Goal: Browse casually

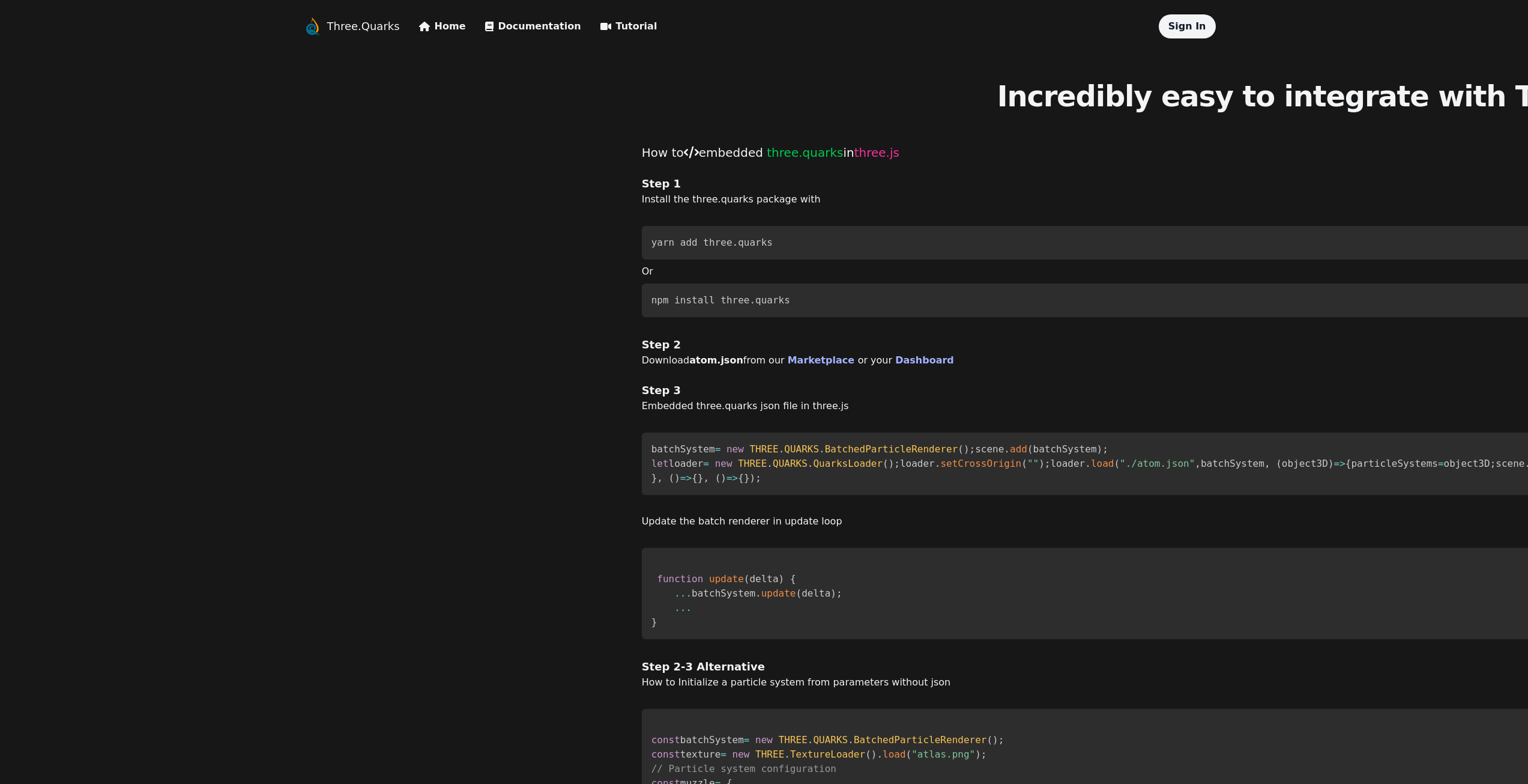
click at [347, 25] on link "Three.Quarks" at bounding box center [364, 26] width 73 height 16
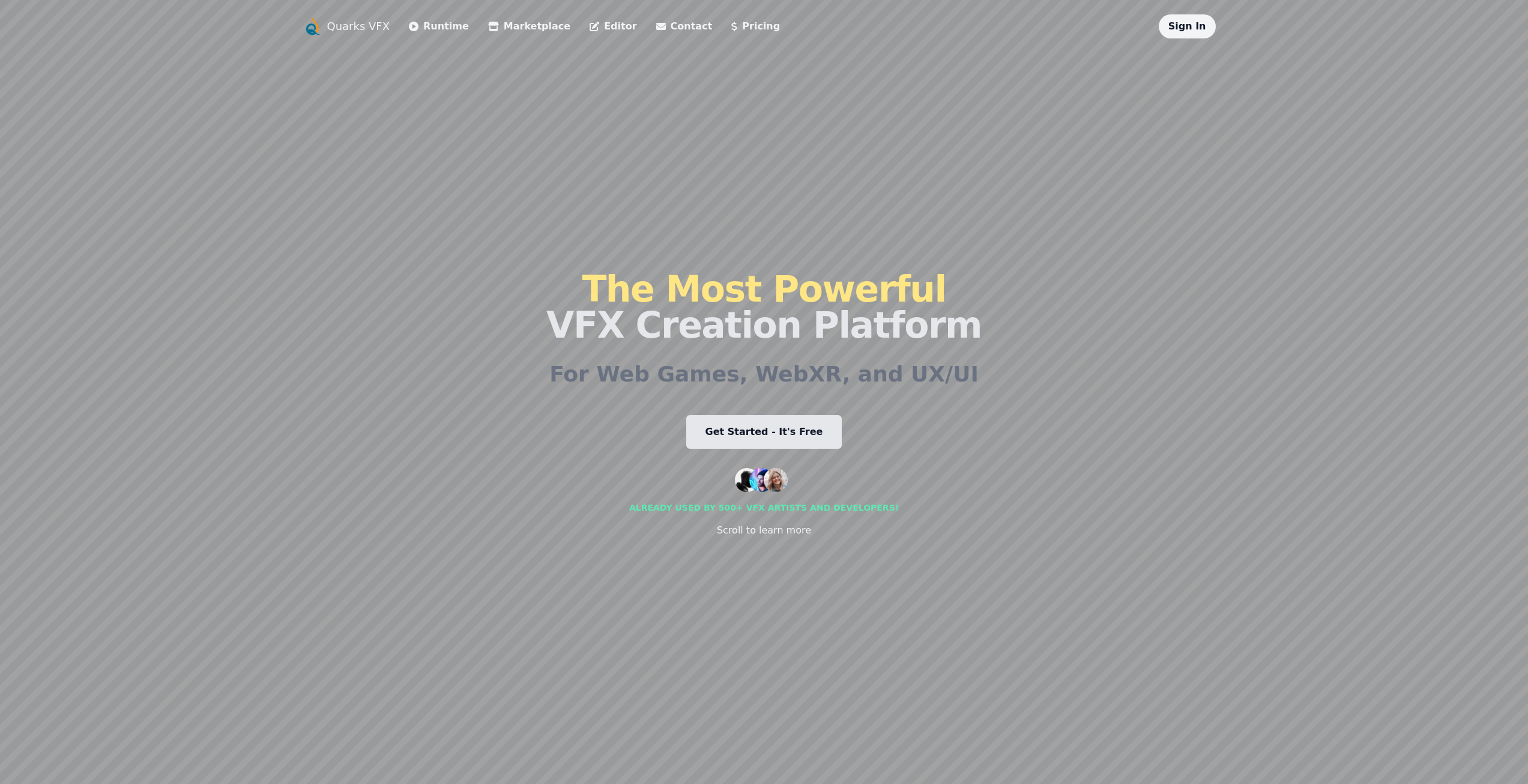
click at [538, 32] on link "Marketplace" at bounding box center [529, 26] width 82 height 15
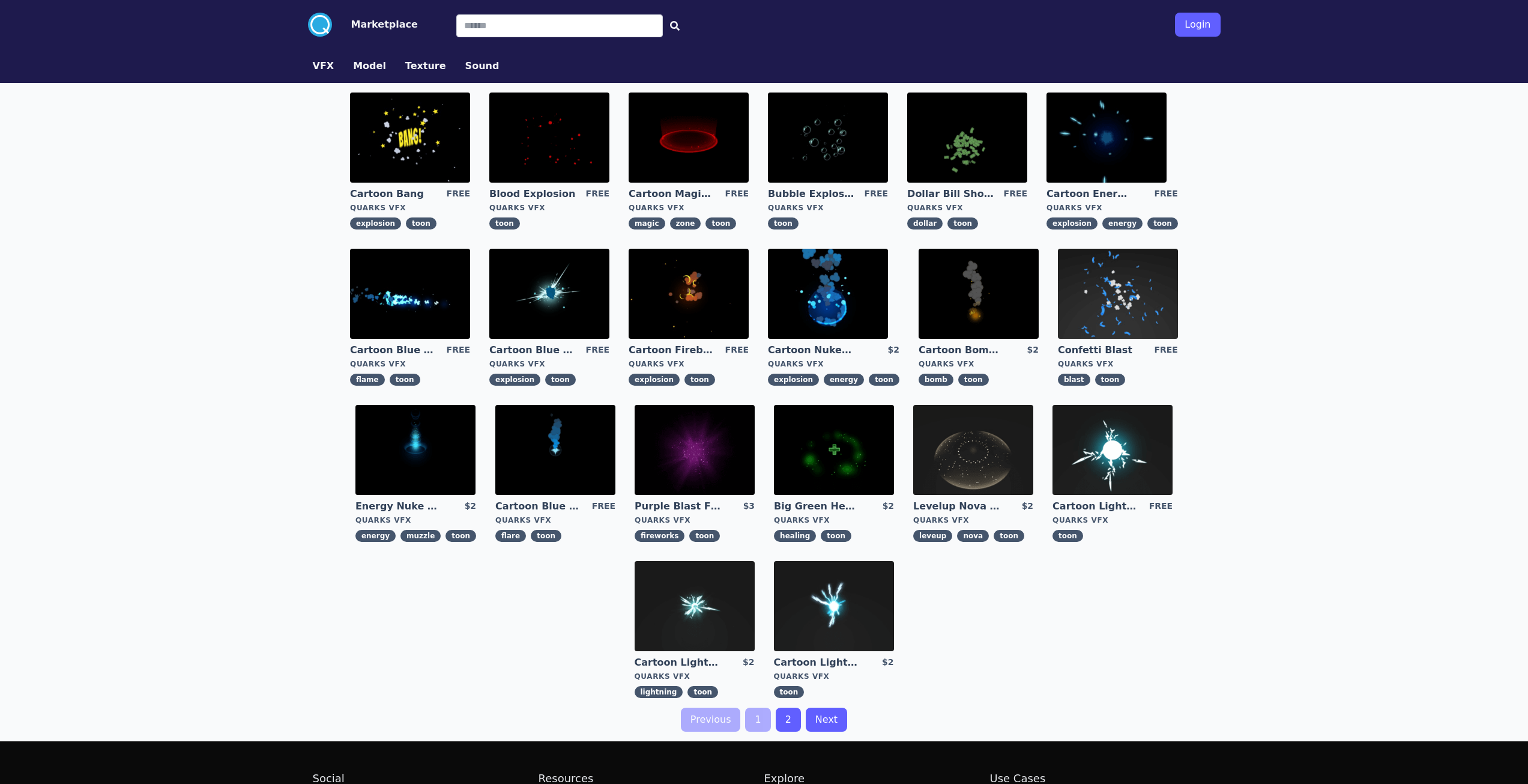
click at [789, 723] on link "2" at bounding box center [789, 719] width 25 height 24
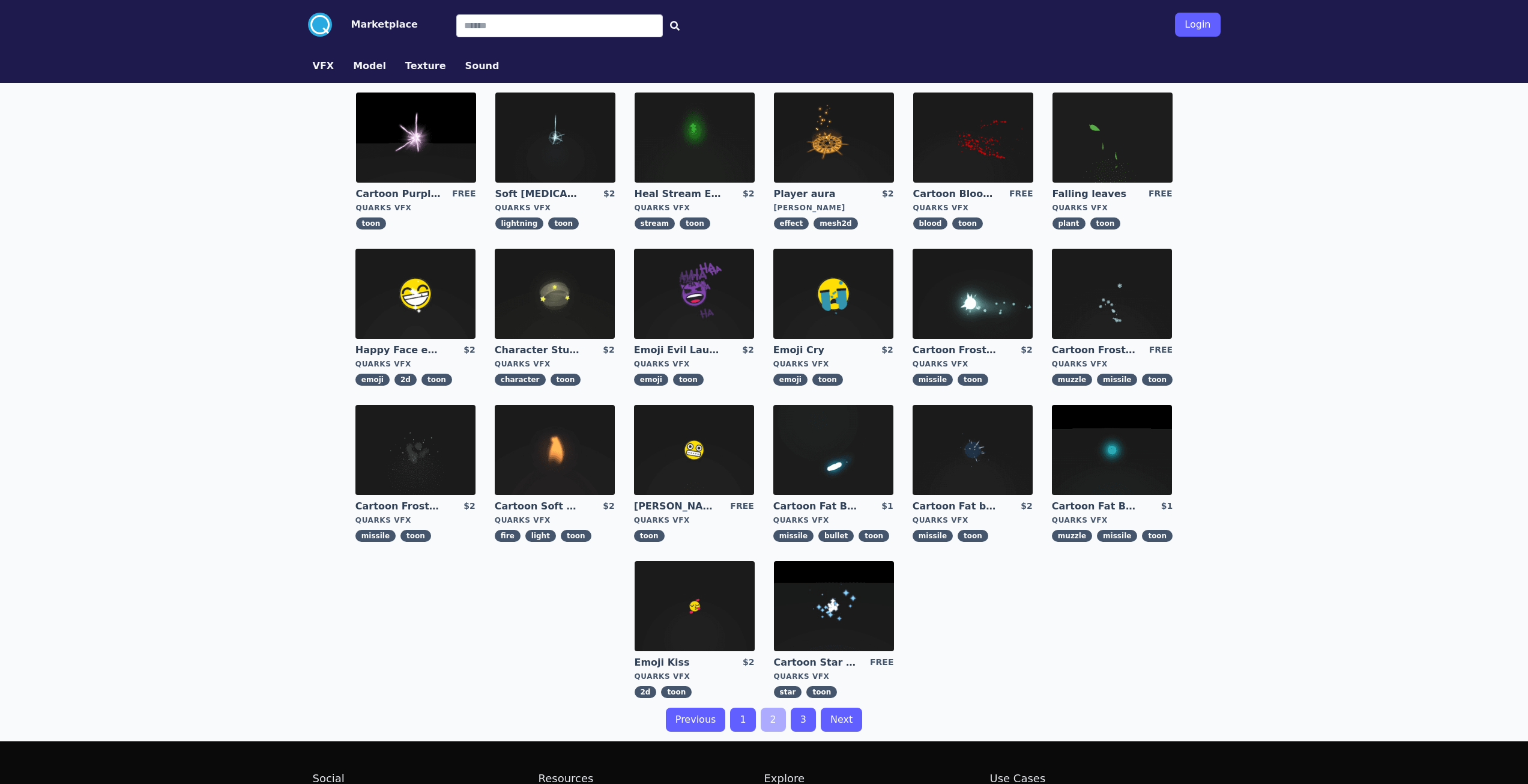
click at [340, 75] on div "VFX Model Texture Sound" at bounding box center [764, 65] width 922 height 34
click at [317, 65] on button "VFX" at bounding box center [324, 66] width 22 height 15
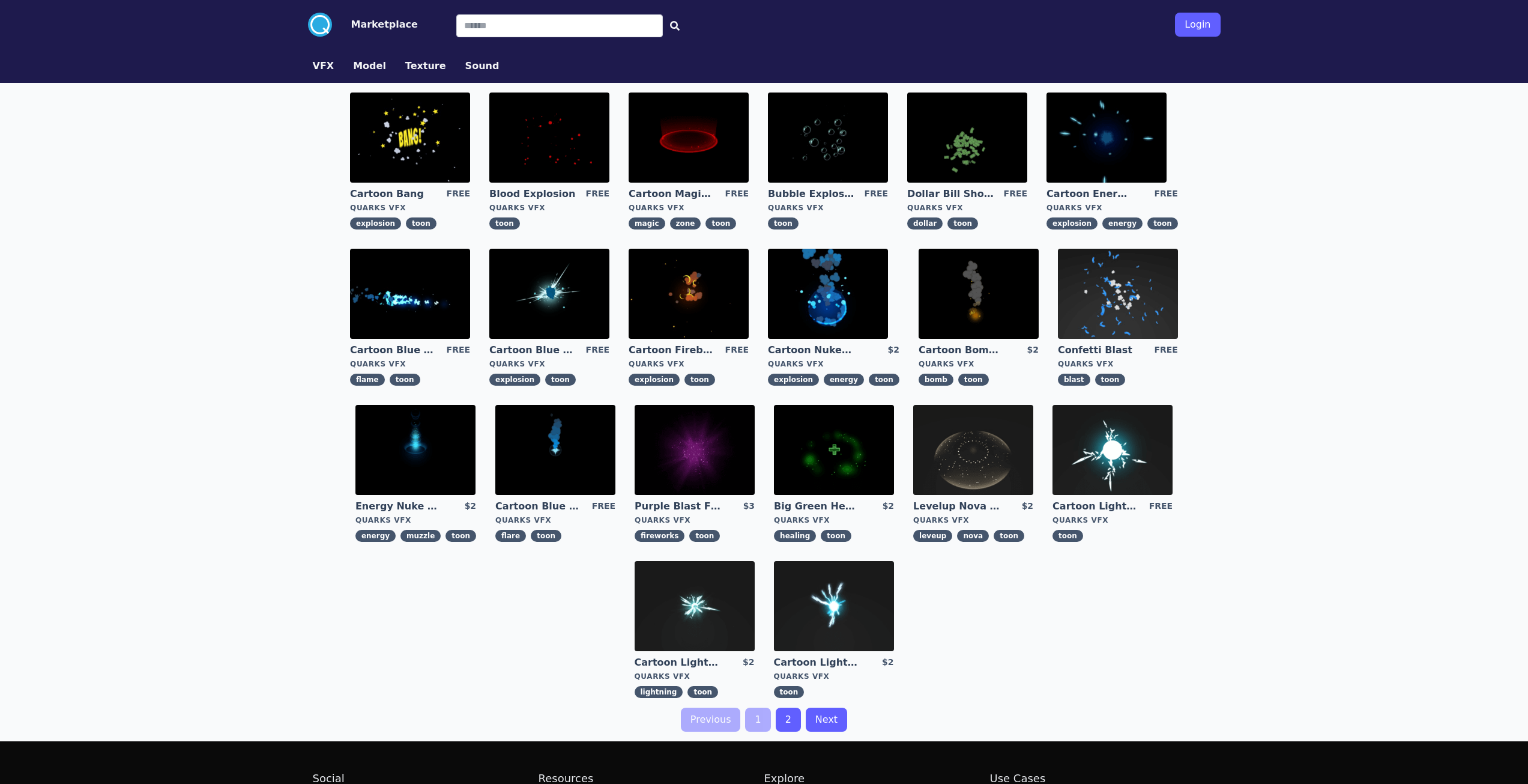
click at [789, 724] on link "2" at bounding box center [789, 719] width 25 height 24
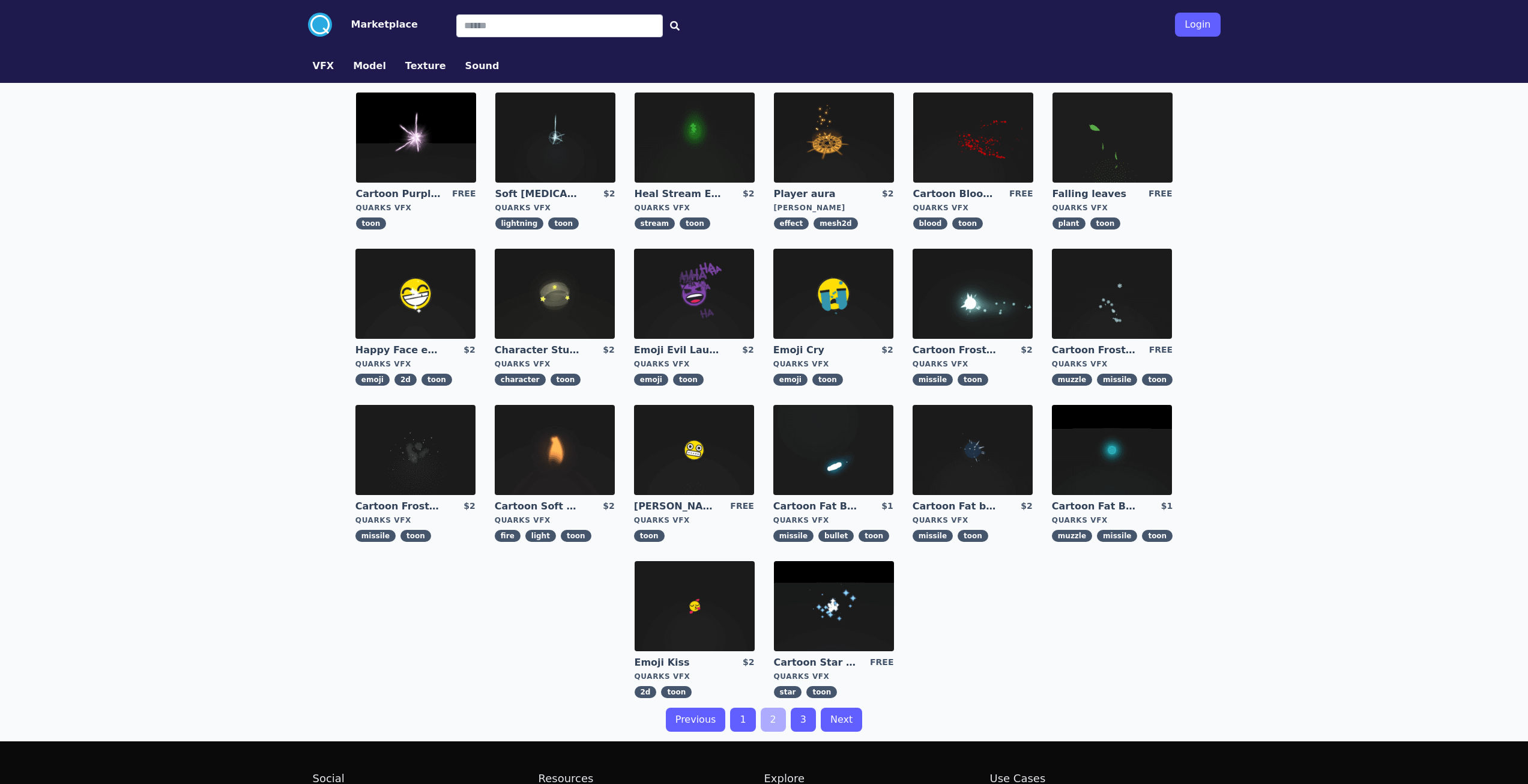
click at [840, 722] on link "Next" at bounding box center [842, 719] width 42 height 24
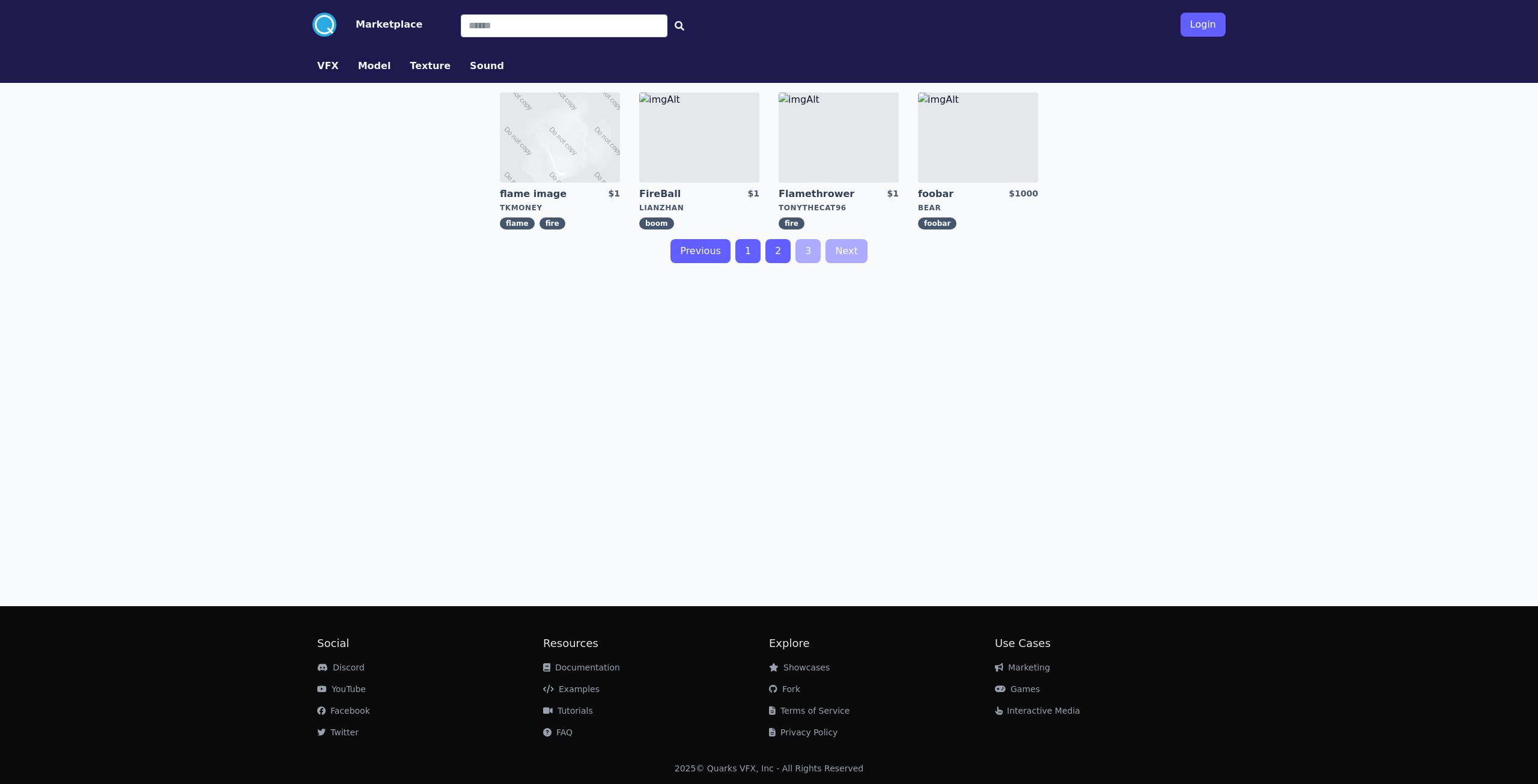
click at [708, 254] on link "Previous" at bounding box center [701, 251] width 60 height 24
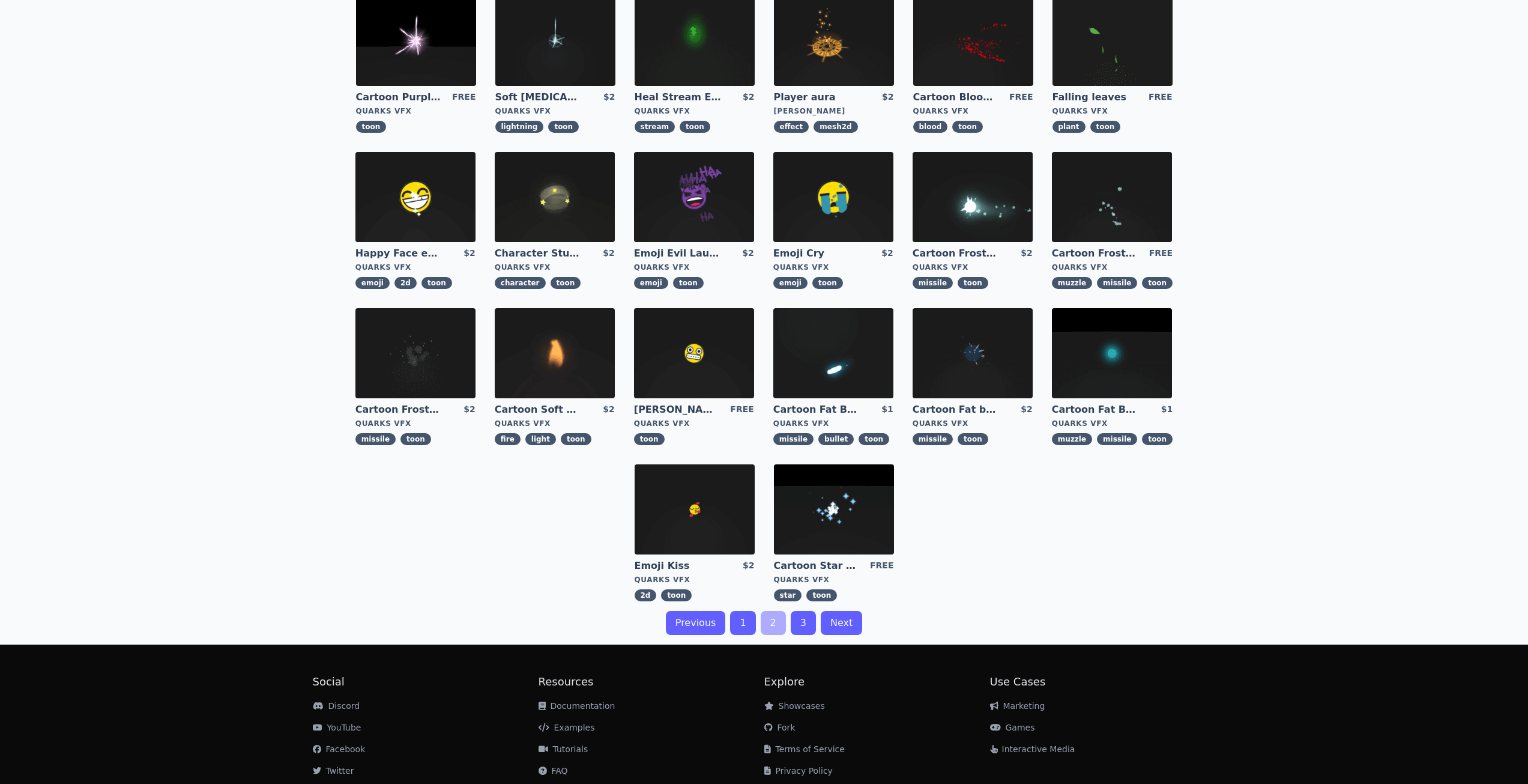
scroll to position [120, 0]
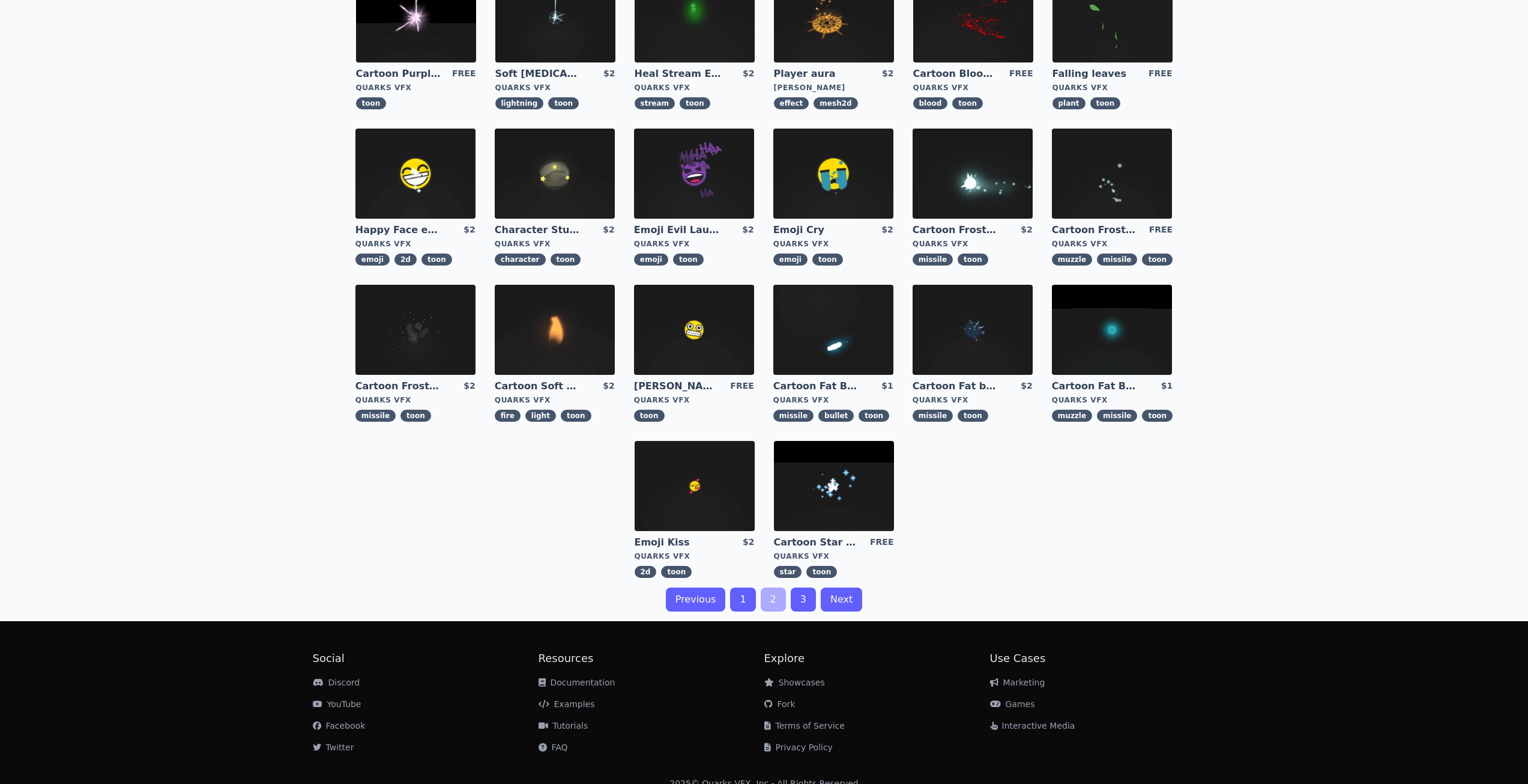
click at [695, 598] on link "Previous" at bounding box center [696, 599] width 60 height 24
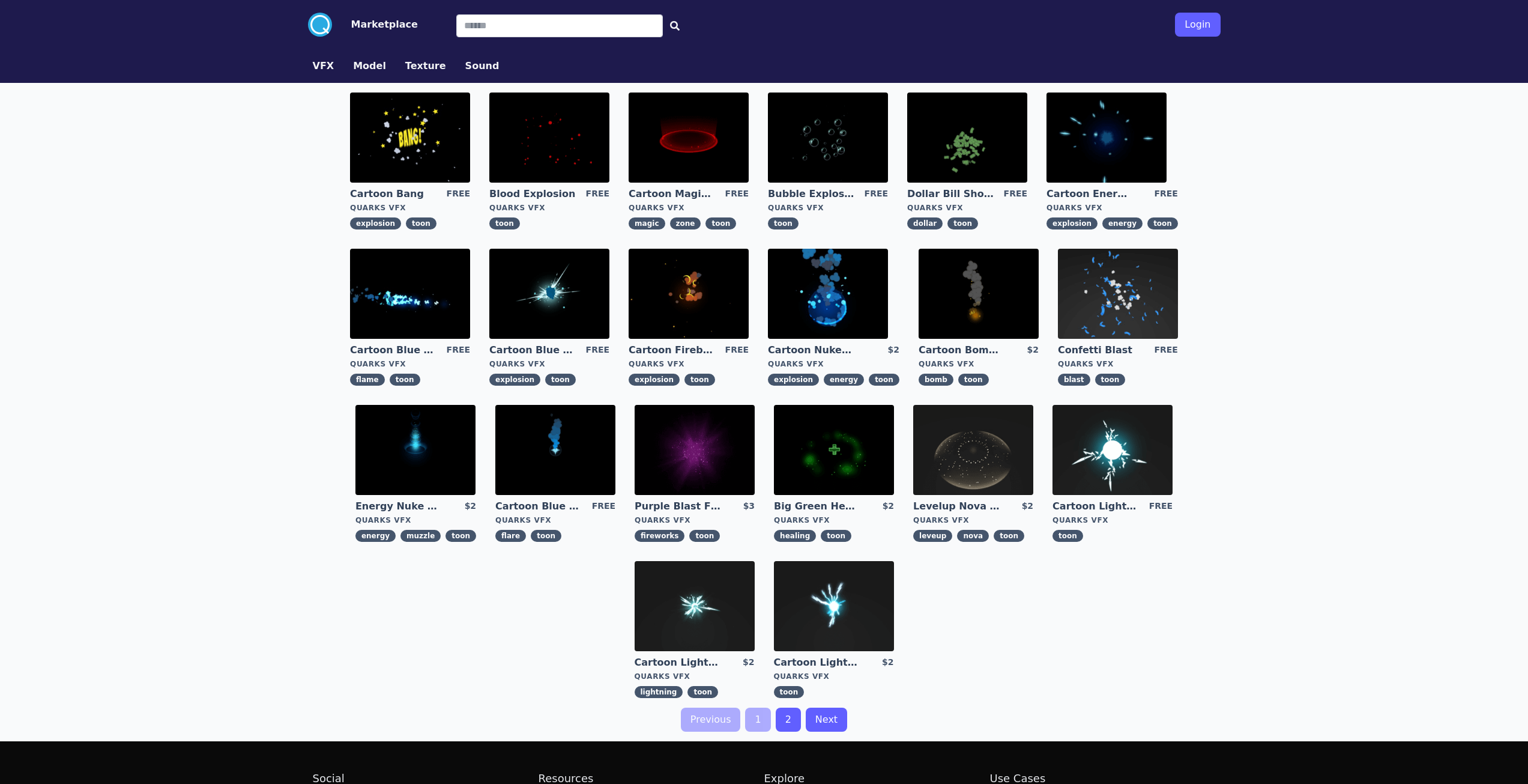
click at [365, 63] on button "Model" at bounding box center [369, 66] width 33 height 15
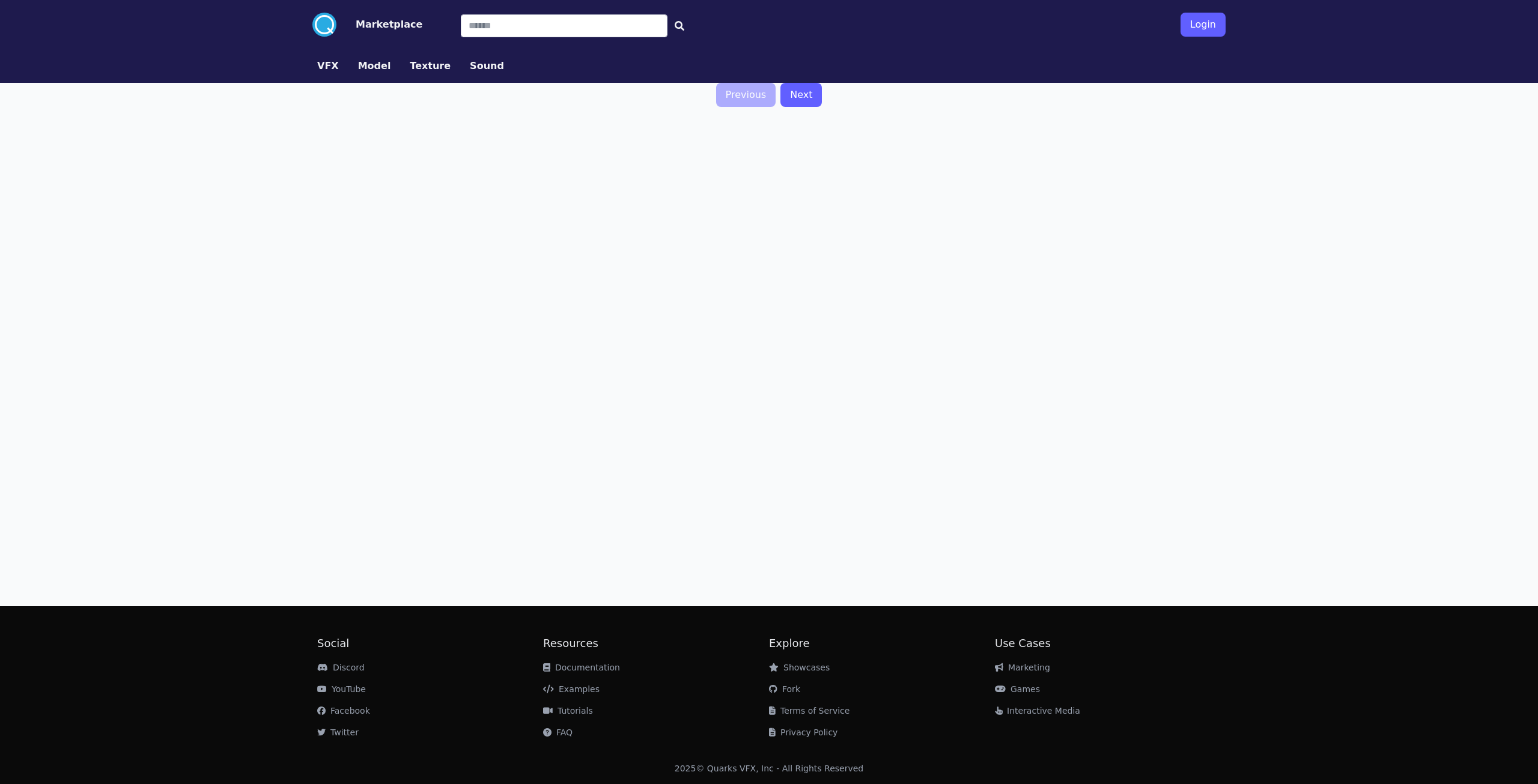
click at [322, 62] on button "VFX" at bounding box center [329, 66] width 22 height 15
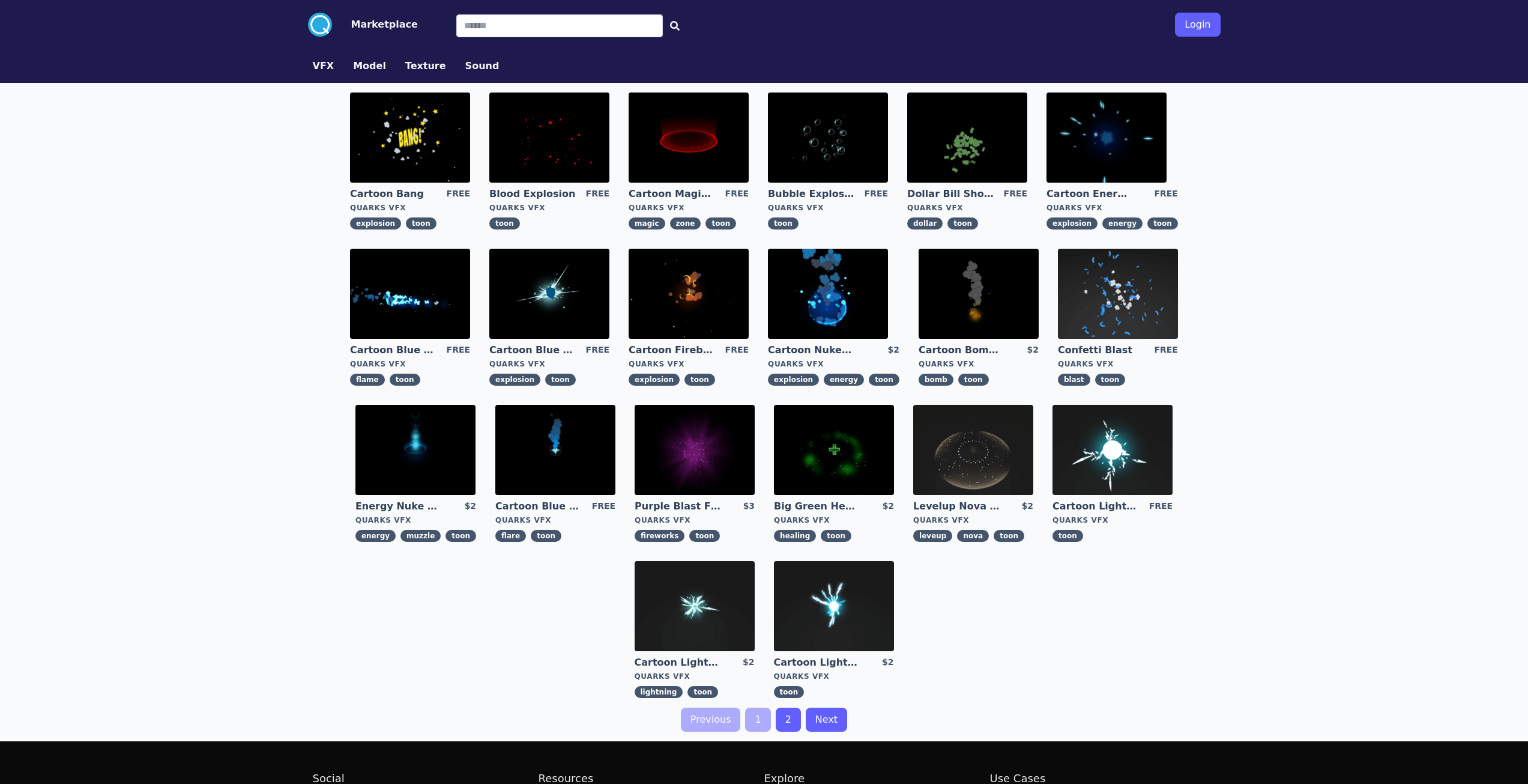
click at [322, 29] on circle at bounding box center [320, 25] width 24 height 24
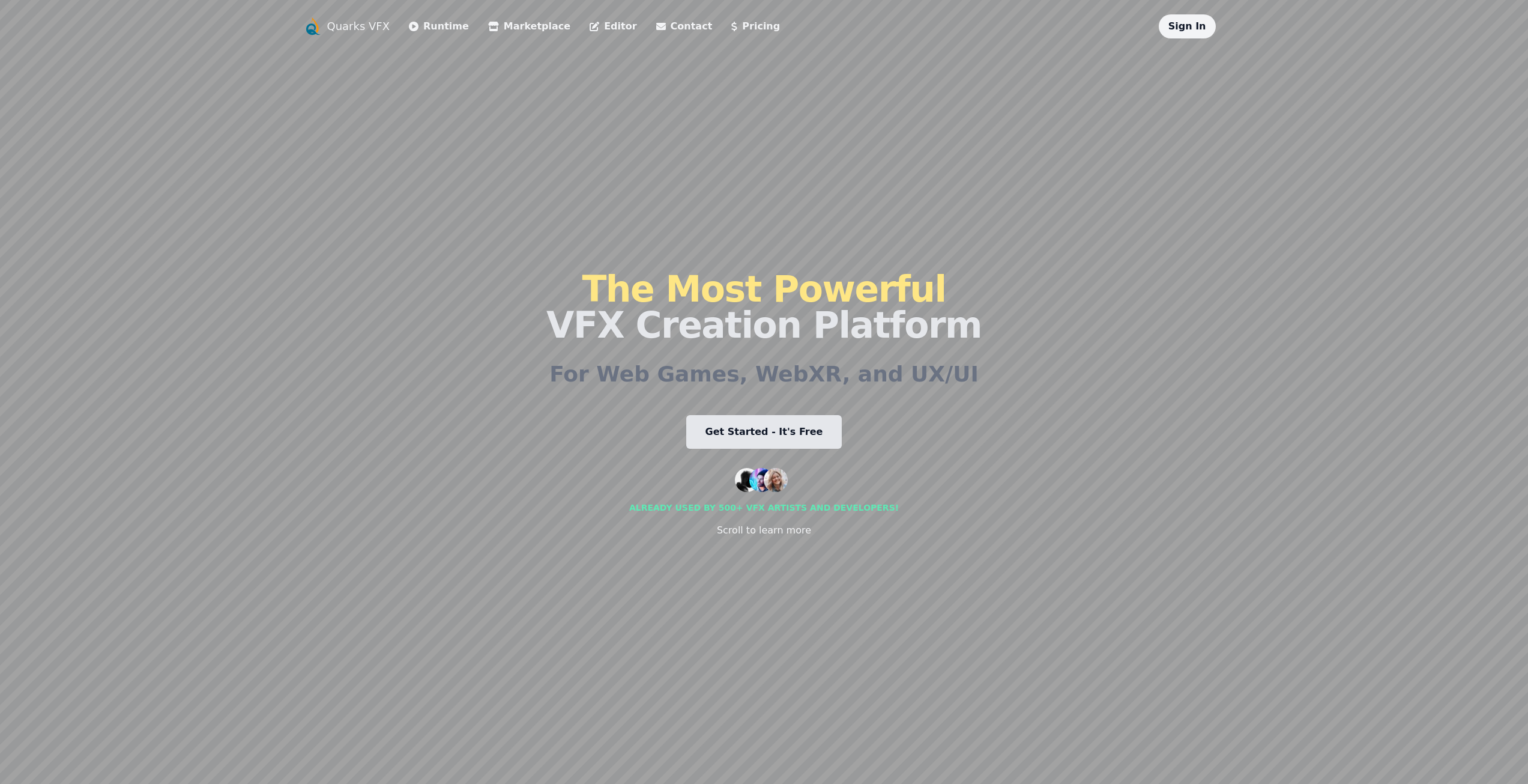
click at [758, 527] on div "Scroll to learn more" at bounding box center [764, 530] width 95 height 15
drag, startPoint x: 1165, startPoint y: 496, endPoint x: 1073, endPoint y: 110, distance: 396.8
click at [739, 434] on link "Get Started - It's Free" at bounding box center [765, 431] width 156 height 34
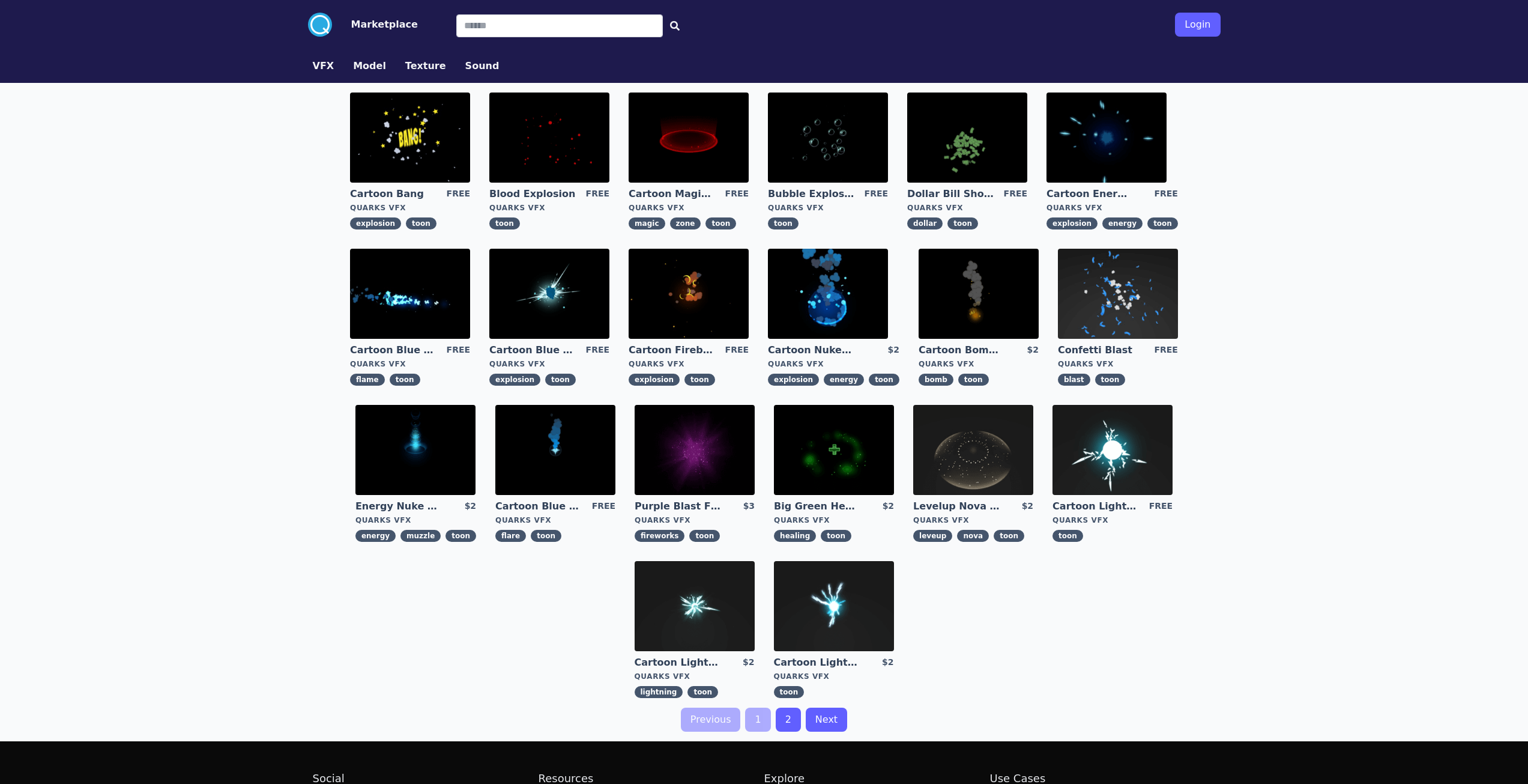
click at [783, 720] on link "2" at bounding box center [789, 719] width 25 height 24
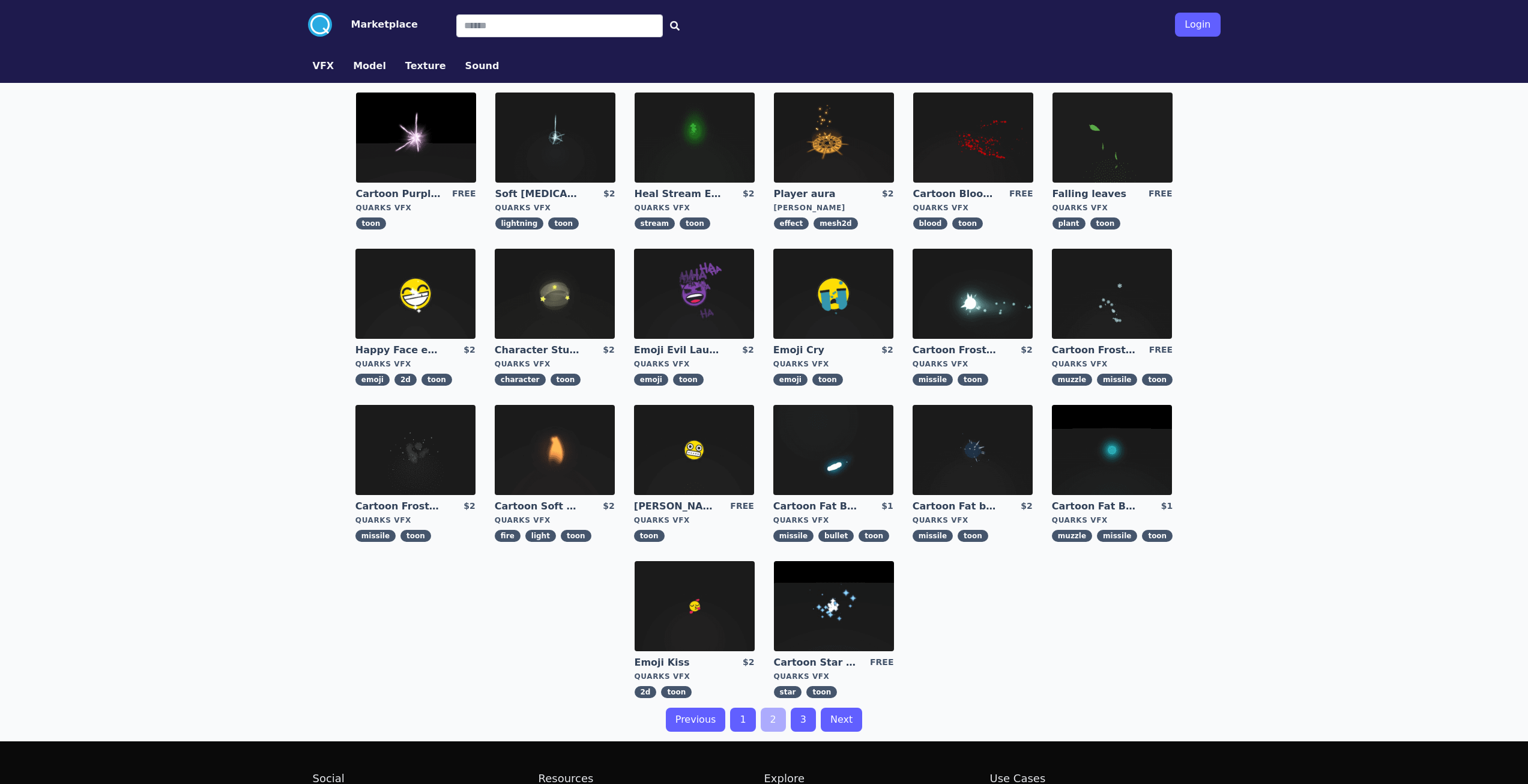
click at [796, 723] on link "3" at bounding box center [804, 719] width 25 height 24
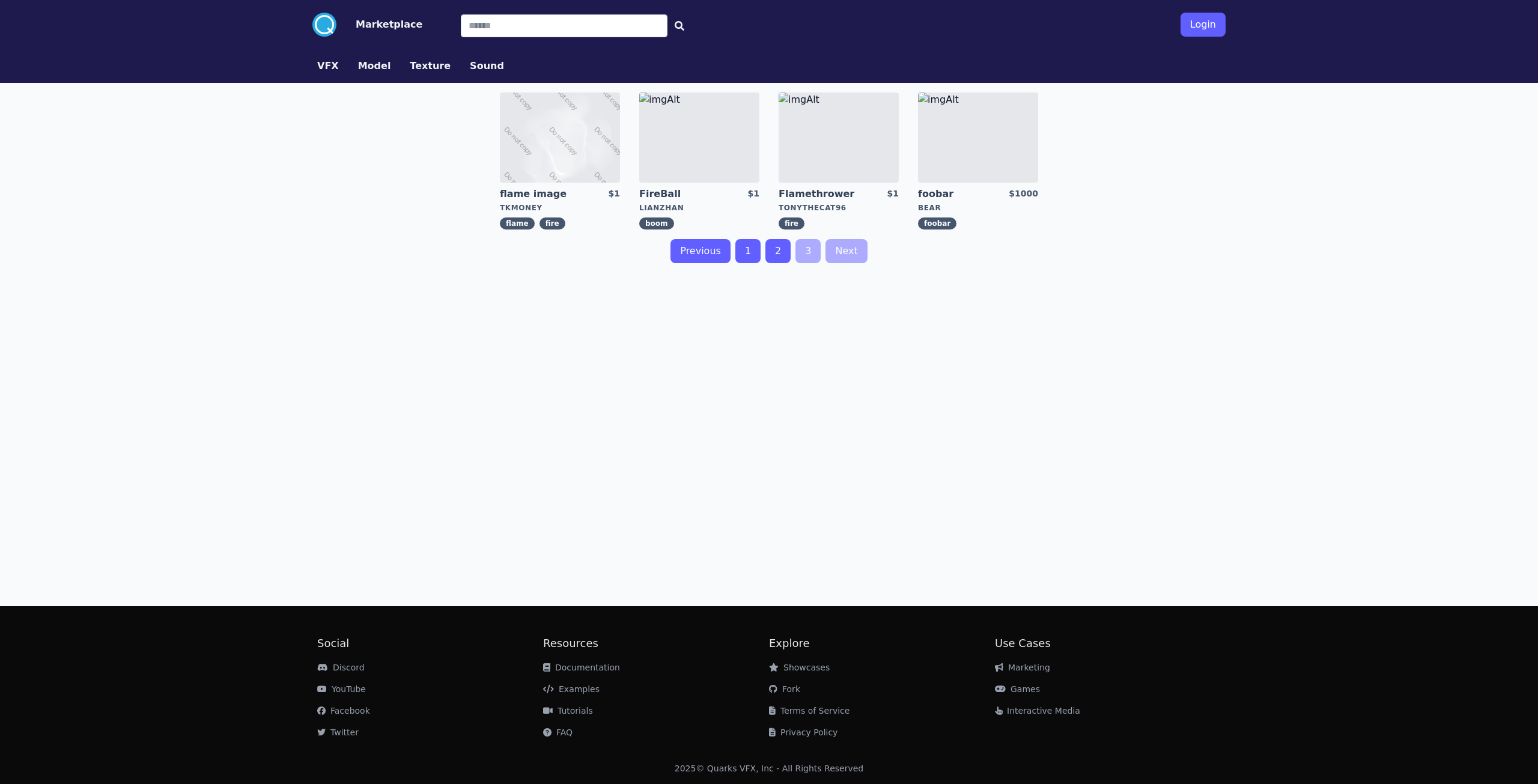
click at [749, 251] on link "1" at bounding box center [748, 251] width 25 height 24
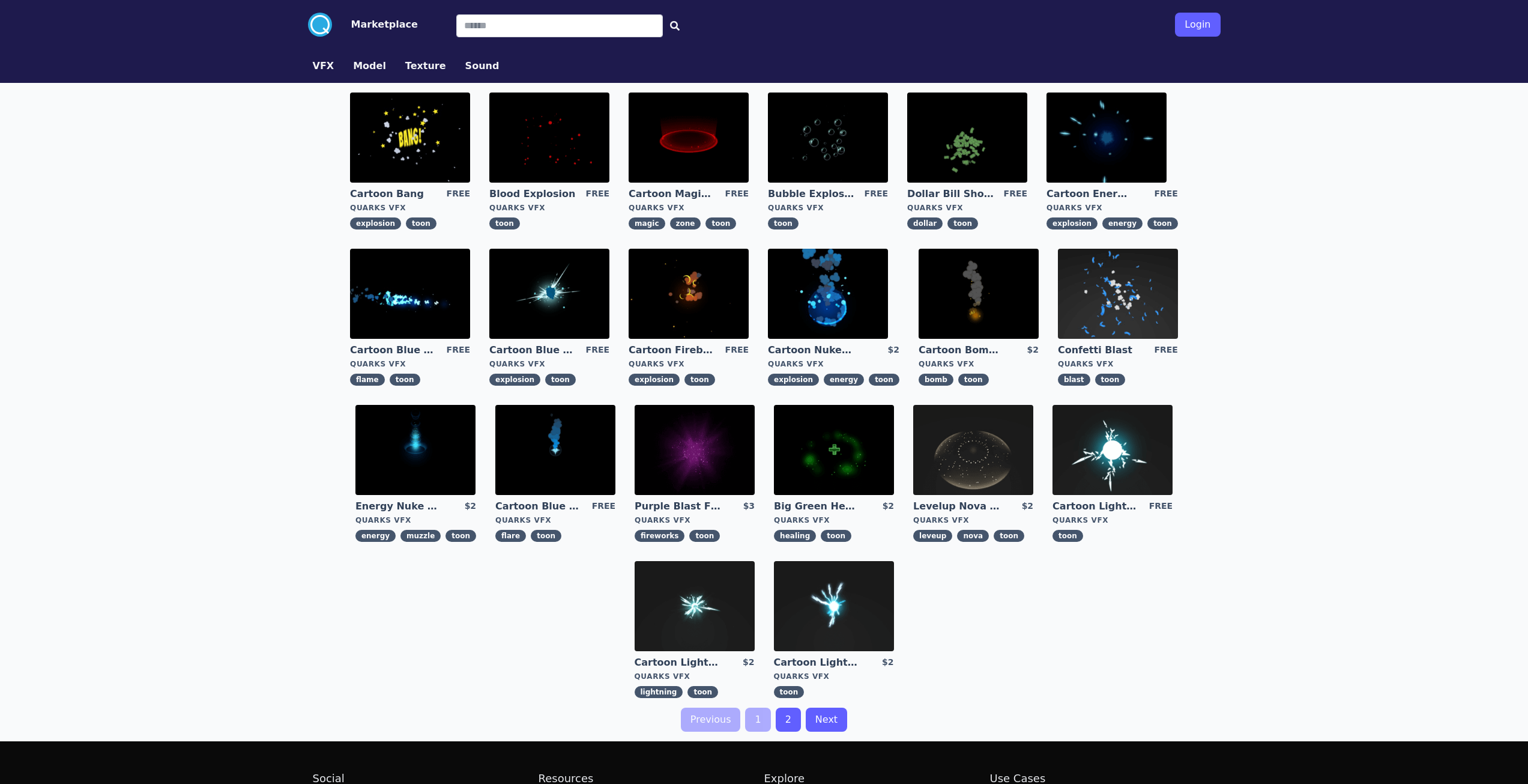
click at [772, 721] on div "Previous 1 2 Next" at bounding box center [764, 719] width 922 height 24
click at [778, 721] on link "2" at bounding box center [789, 719] width 25 height 24
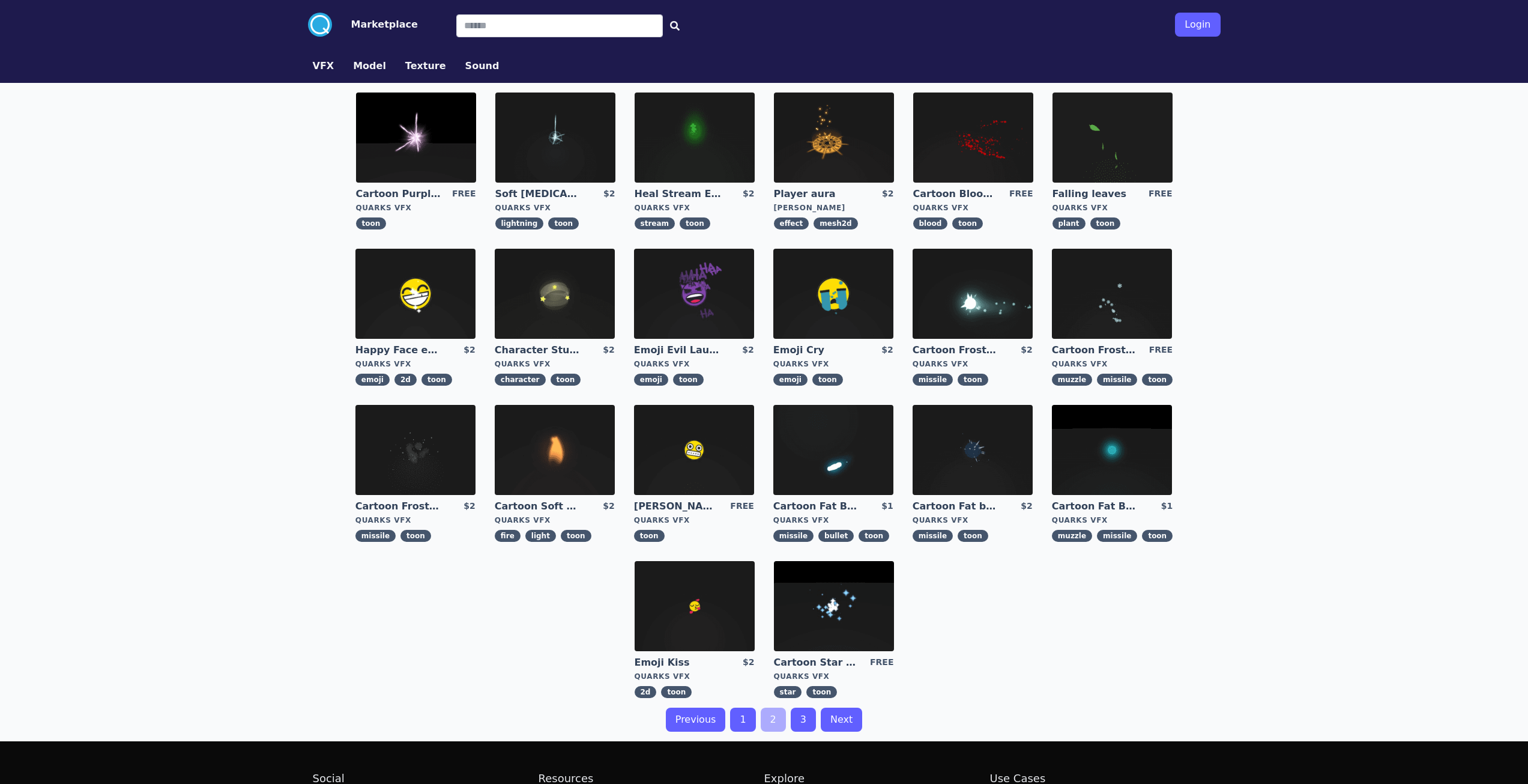
click at [533, 198] on link "Soft Lightning Strike" at bounding box center [538, 194] width 86 height 14
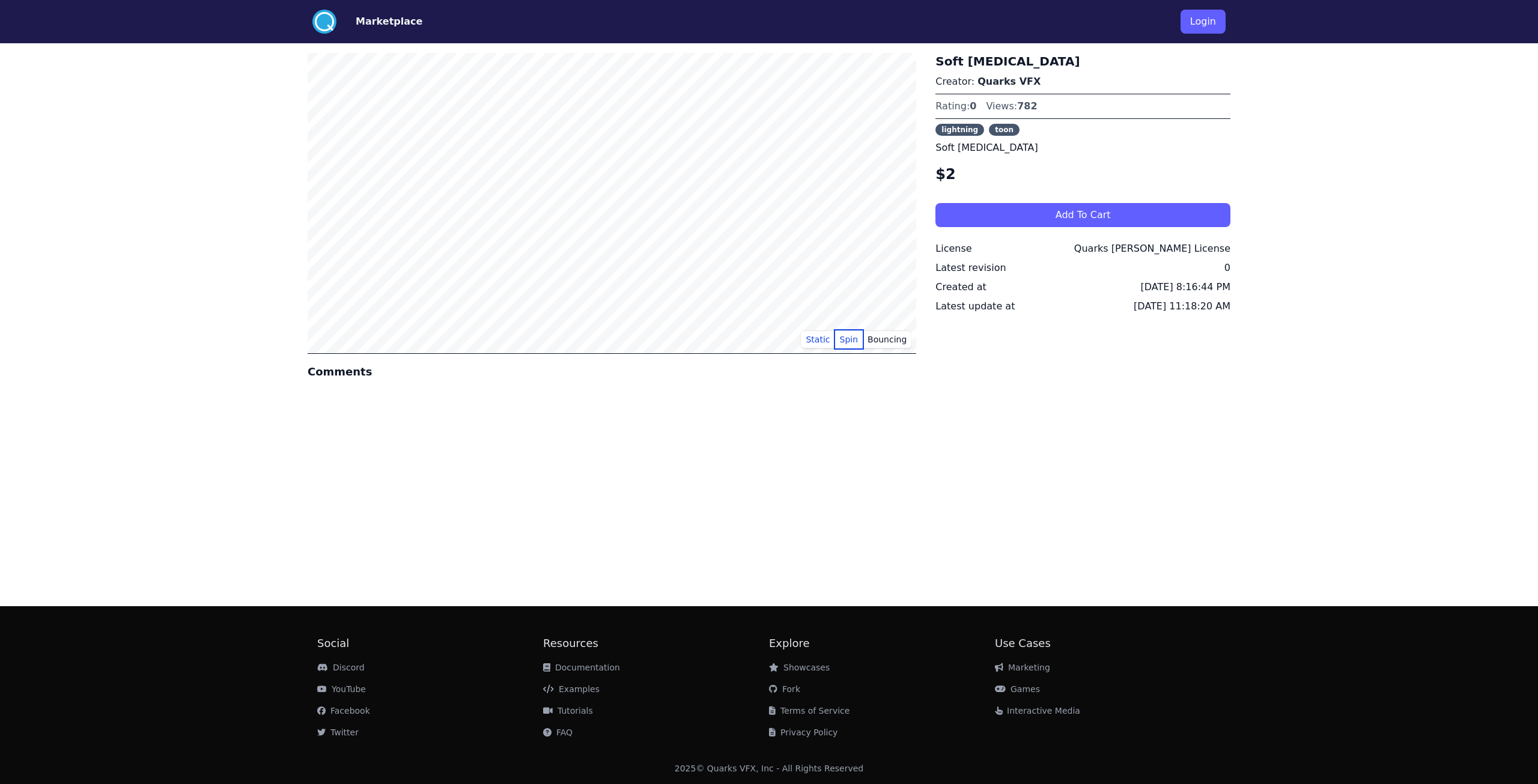
click at [850, 344] on button "Spin" at bounding box center [849, 339] width 28 height 18
click at [809, 340] on button "Static" at bounding box center [817, 339] width 34 height 18
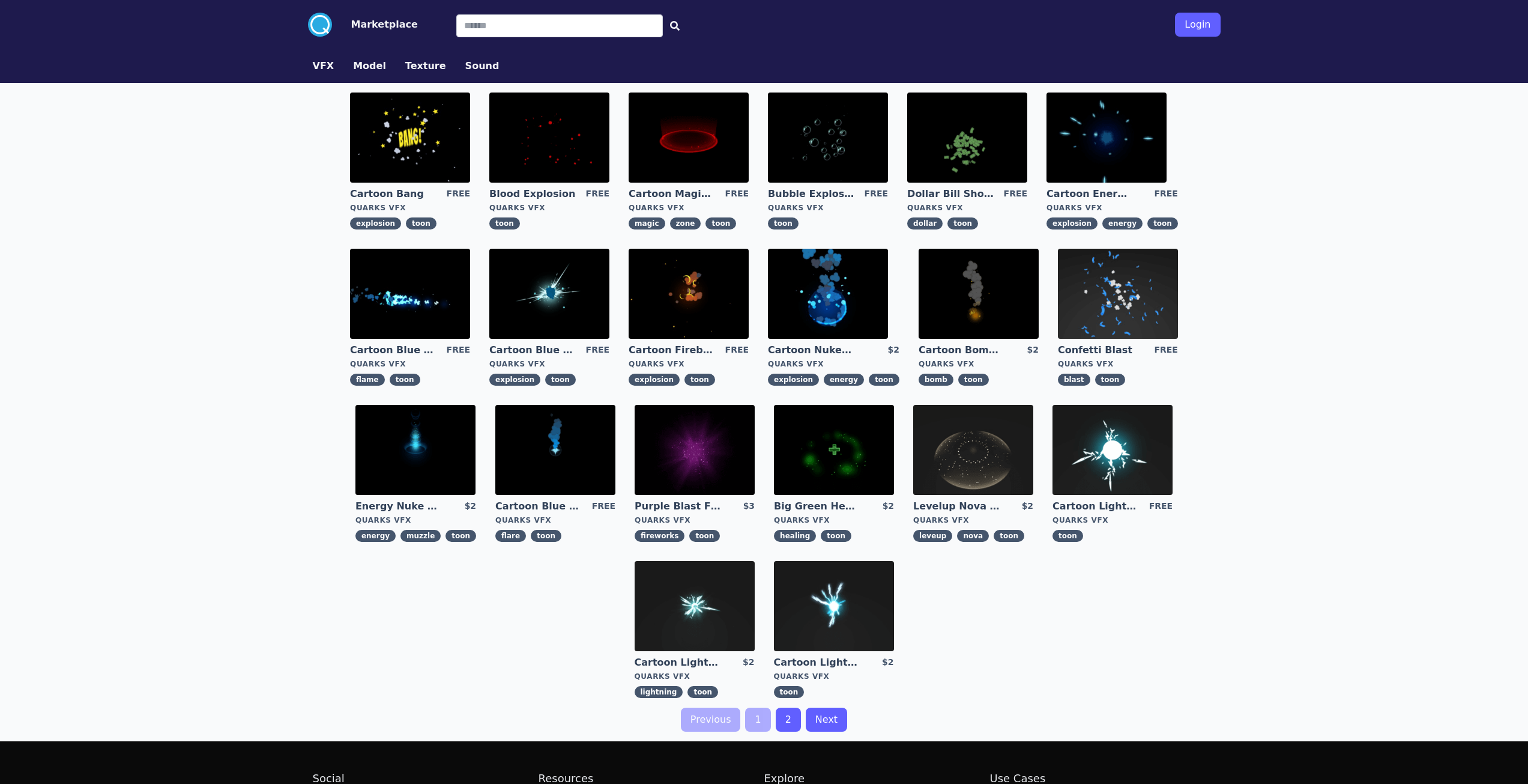
click at [1099, 466] on img at bounding box center [1112, 449] width 120 height 90
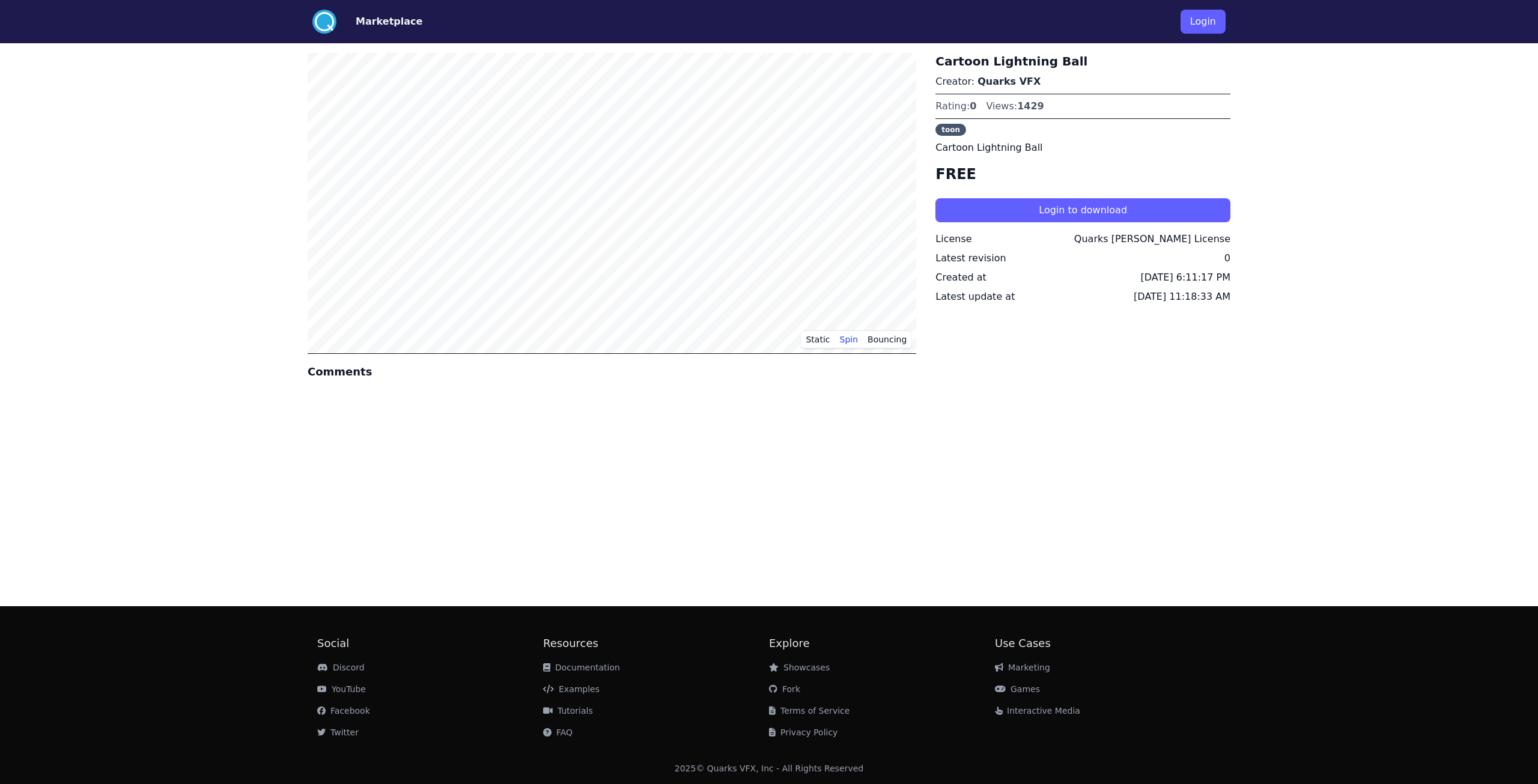
drag, startPoint x: 754, startPoint y: 364, endPoint x: 733, endPoint y: 353, distance: 23.7
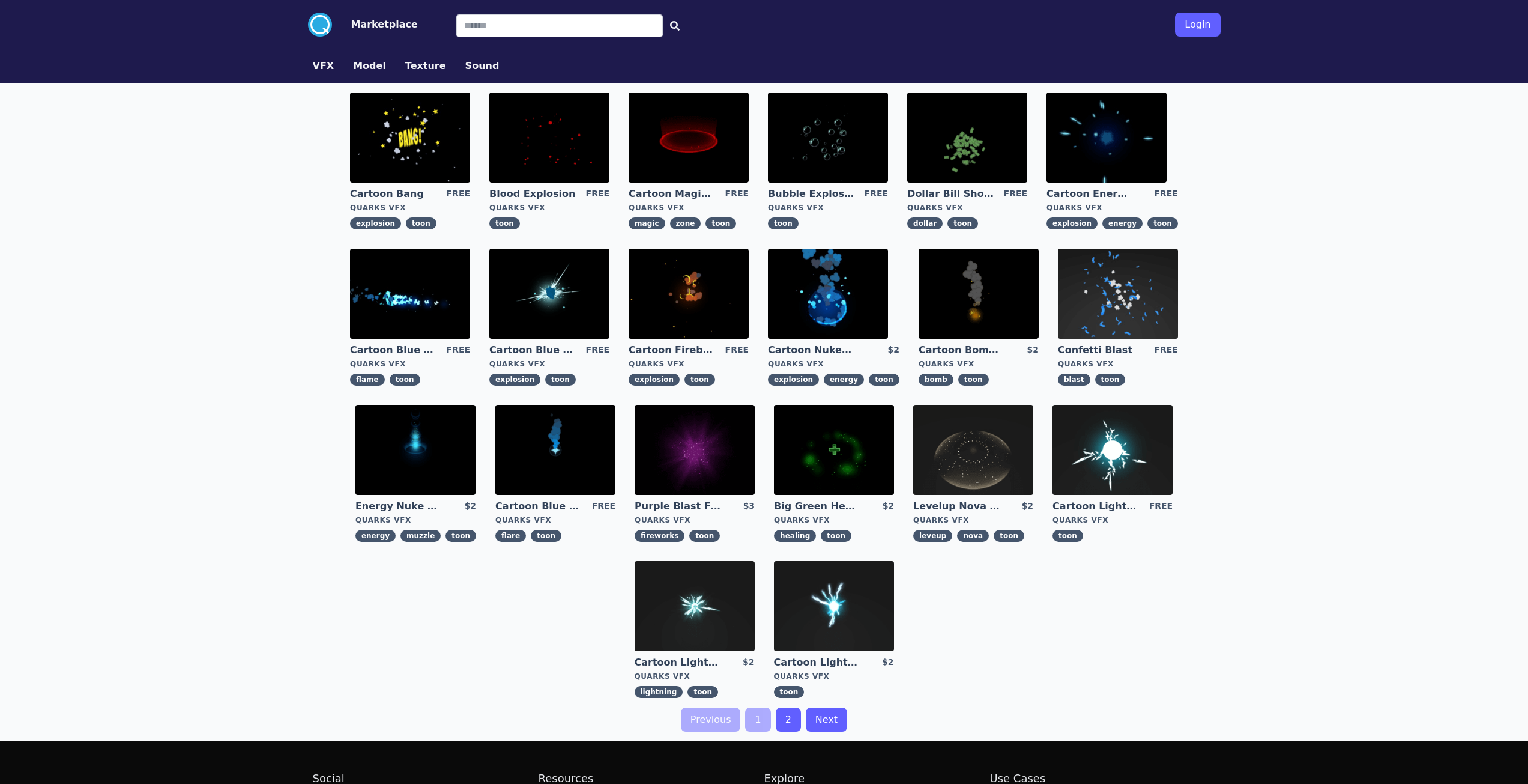
click at [1102, 317] on img at bounding box center [1118, 293] width 120 height 90
click at [450, 458] on img at bounding box center [416, 449] width 120 height 90
click at [783, 720] on link "2" at bounding box center [789, 719] width 25 height 24
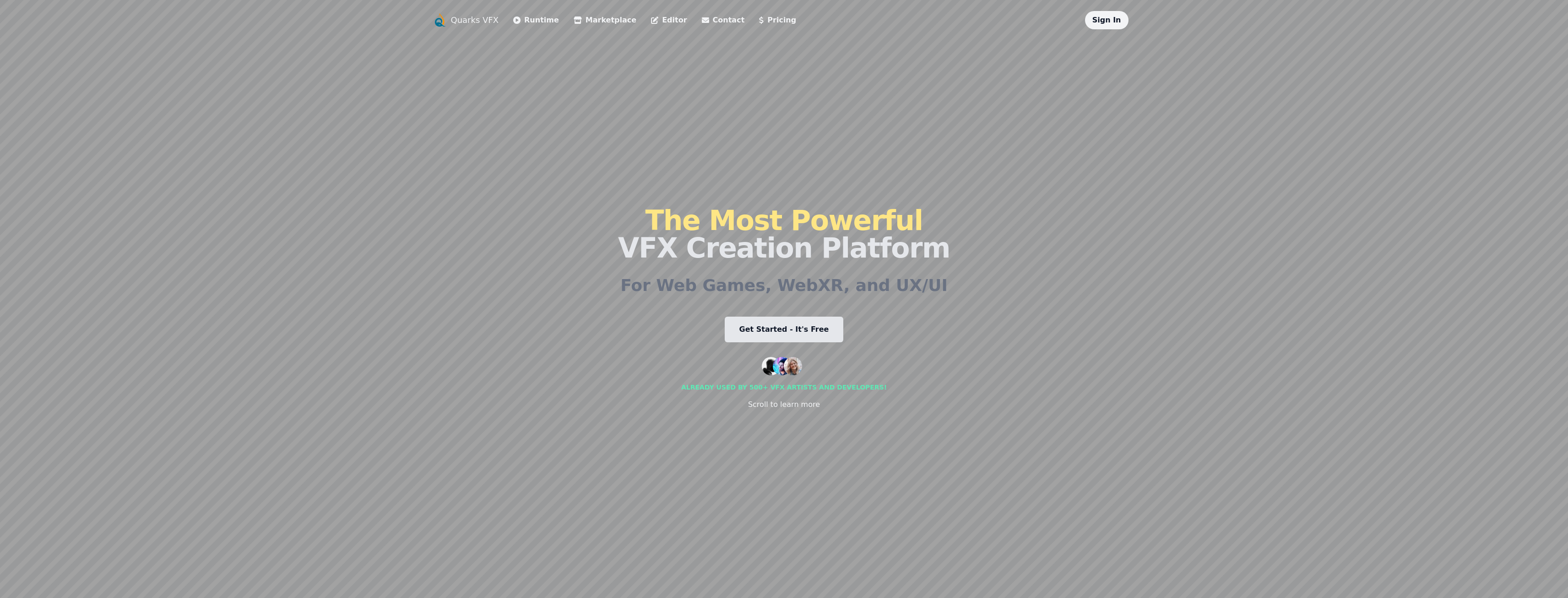
click at [774, 330] on link "Get Started - It's Free" at bounding box center [784, 329] width 119 height 26
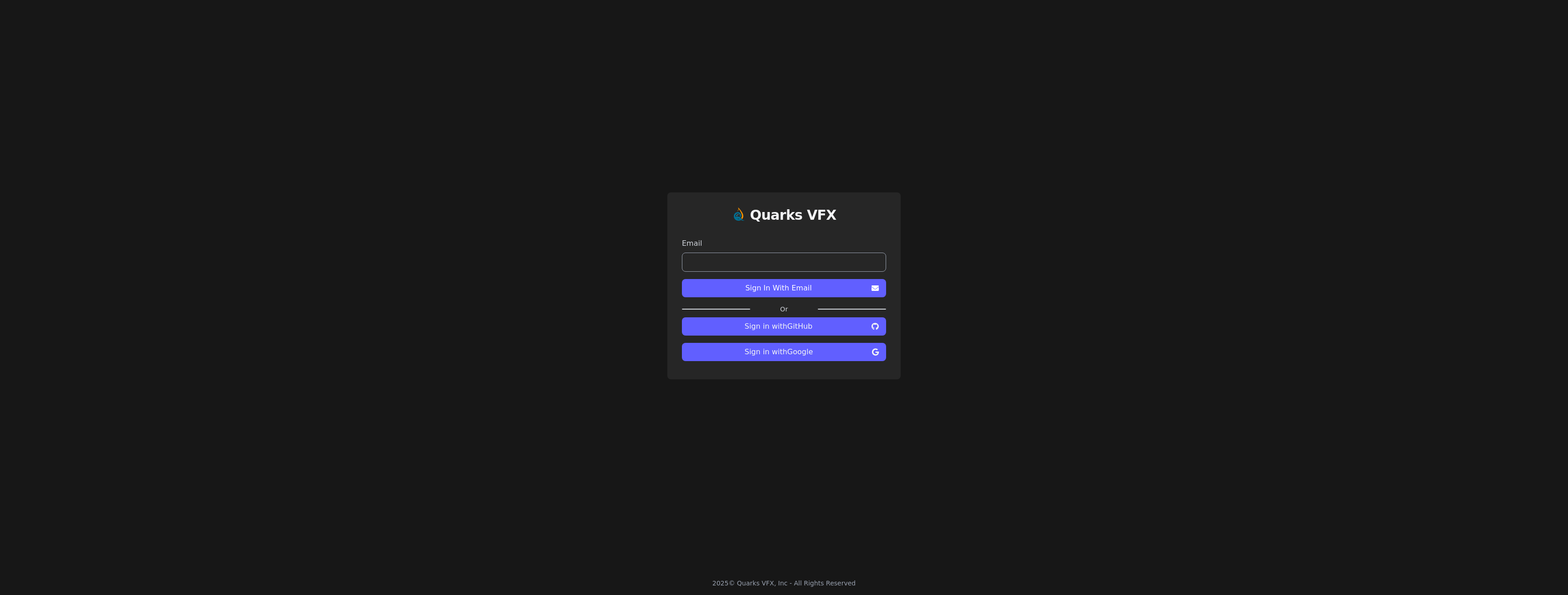
click at [806, 359] on button "Sign in with Google" at bounding box center [784, 352] width 204 height 18
